Goal: Navigation & Orientation: Find specific page/section

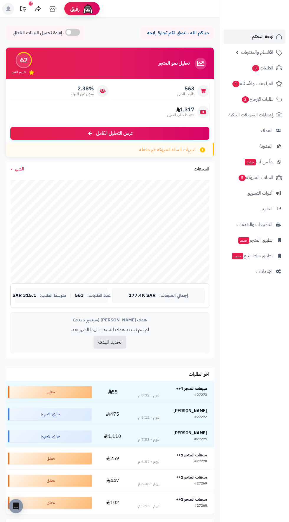
click at [256, 40] on span "لوحة التحكم" at bounding box center [263, 36] width 22 height 8
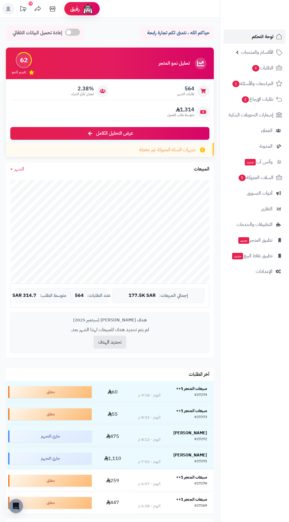
click at [260, 36] on span "لوحة التحكم" at bounding box center [263, 36] width 22 height 8
